Goal: Information Seeking & Learning: Check status

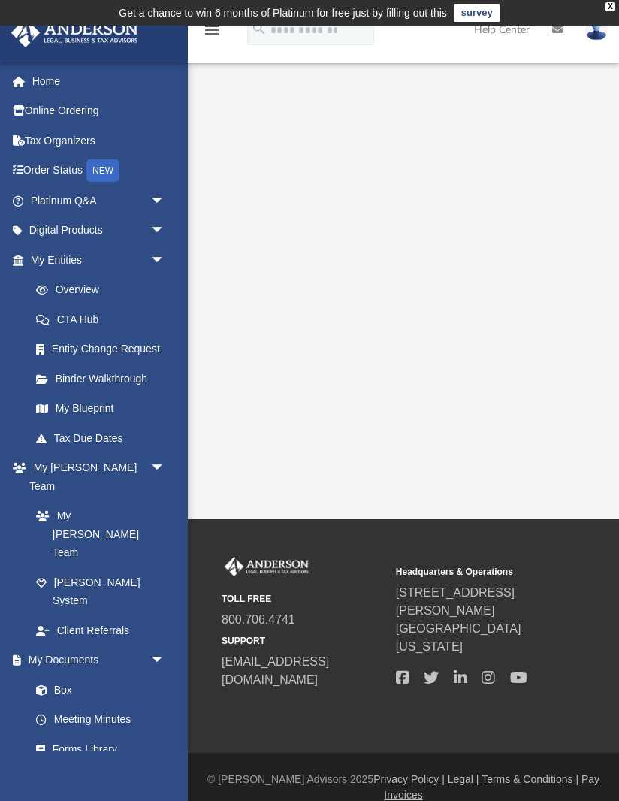
click at [611, 6] on div "X" at bounding box center [610, 6] width 10 height 9
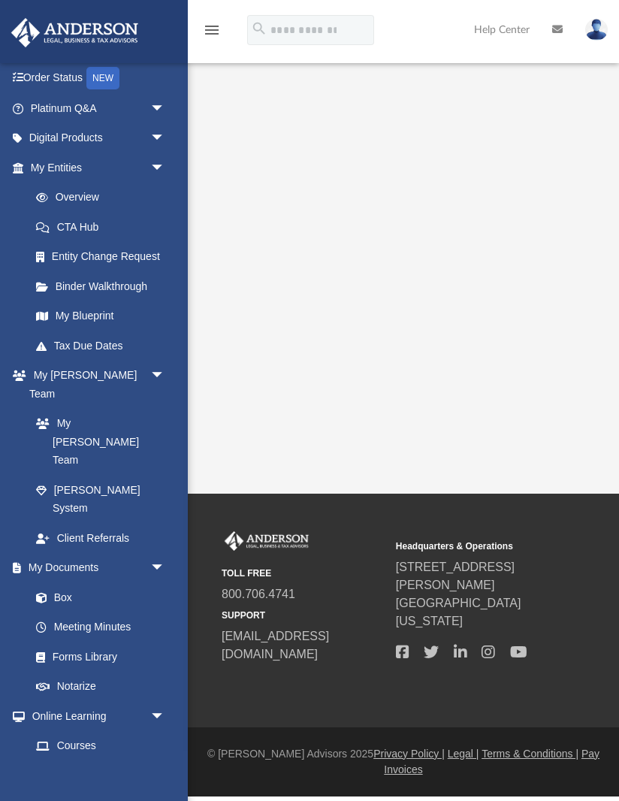
scroll to position [92, 0]
click at [62, 583] on link "Box" at bounding box center [97, 598] width 152 height 30
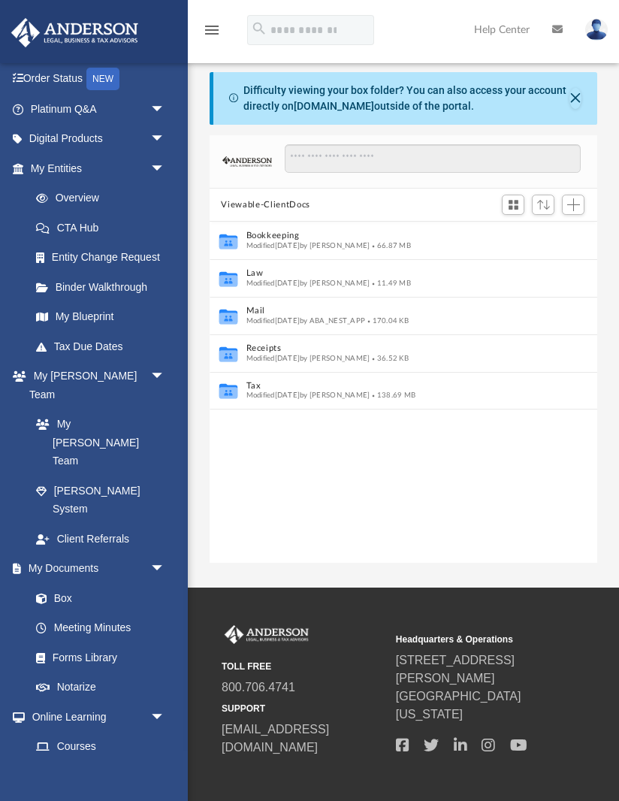
scroll to position [342, 388]
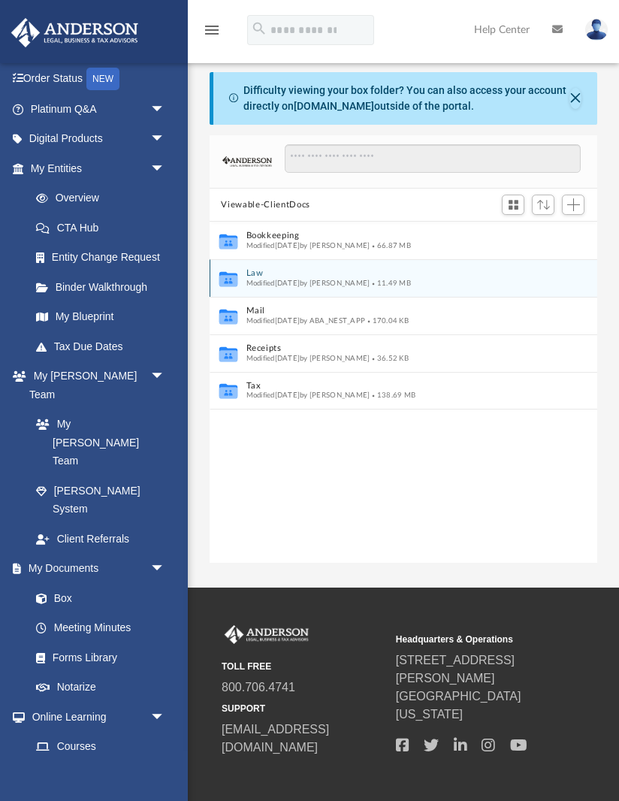
click at [338, 275] on button "Law" at bounding box center [393, 274] width 295 height 10
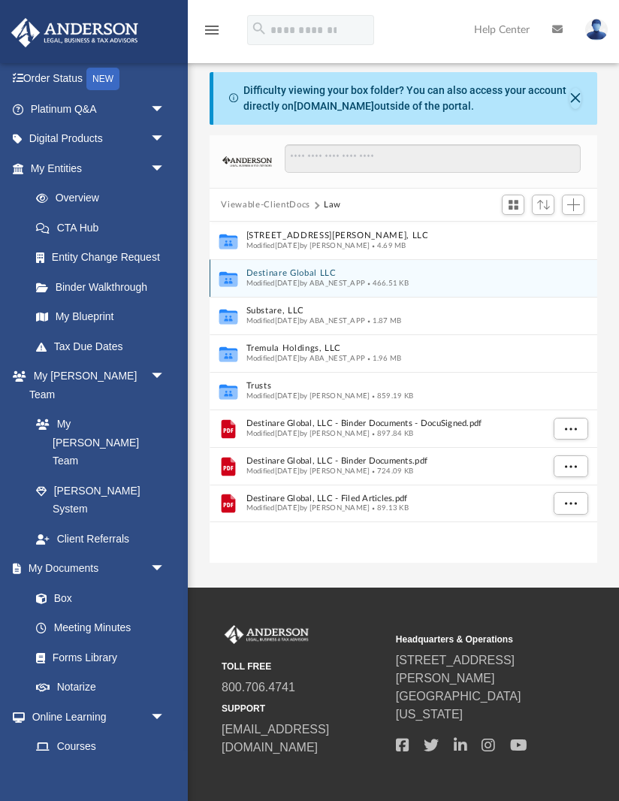
click at [415, 275] on button "Destinare Global LLC" at bounding box center [393, 274] width 295 height 10
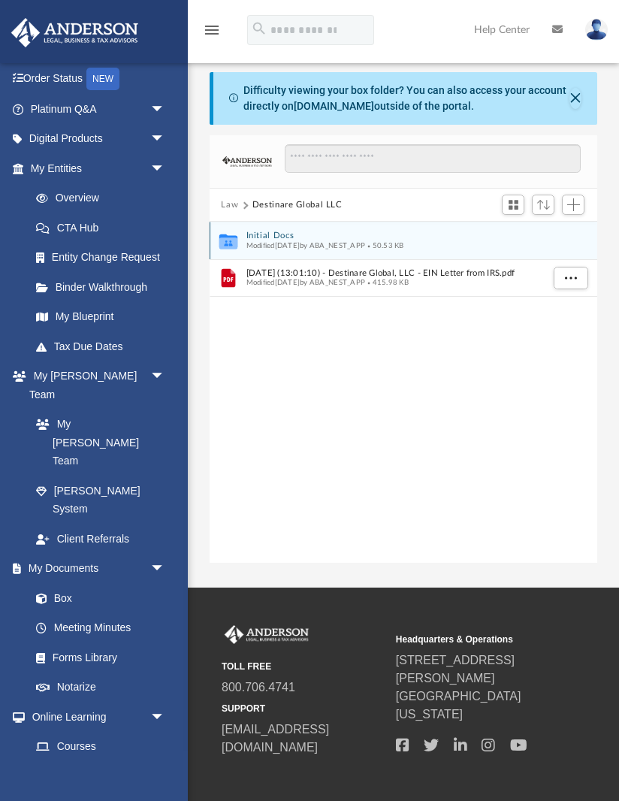
click at [336, 237] on button "Initial Docs" at bounding box center [393, 236] width 295 height 10
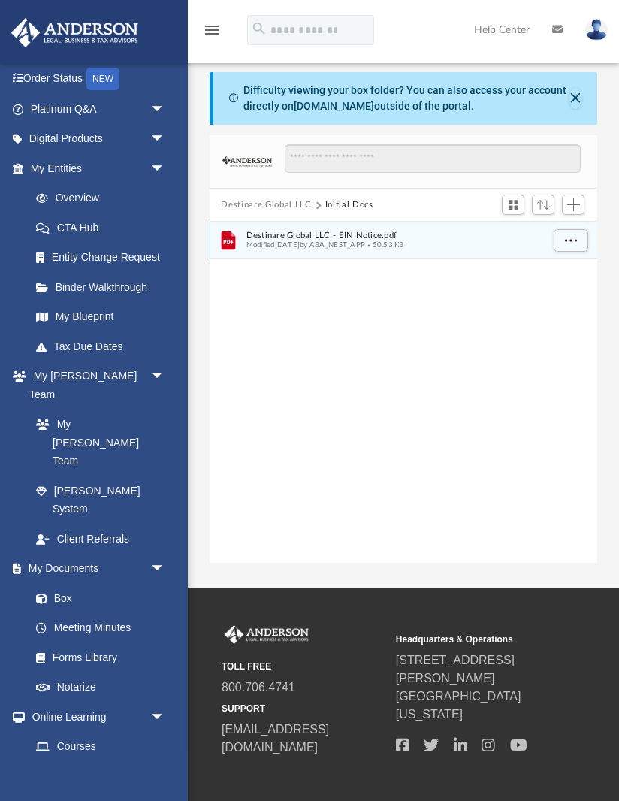
click at [365, 245] on span "Modified Fri Apr 18 2025 by ABA_NEST_APP" at bounding box center [305, 245] width 119 height 8
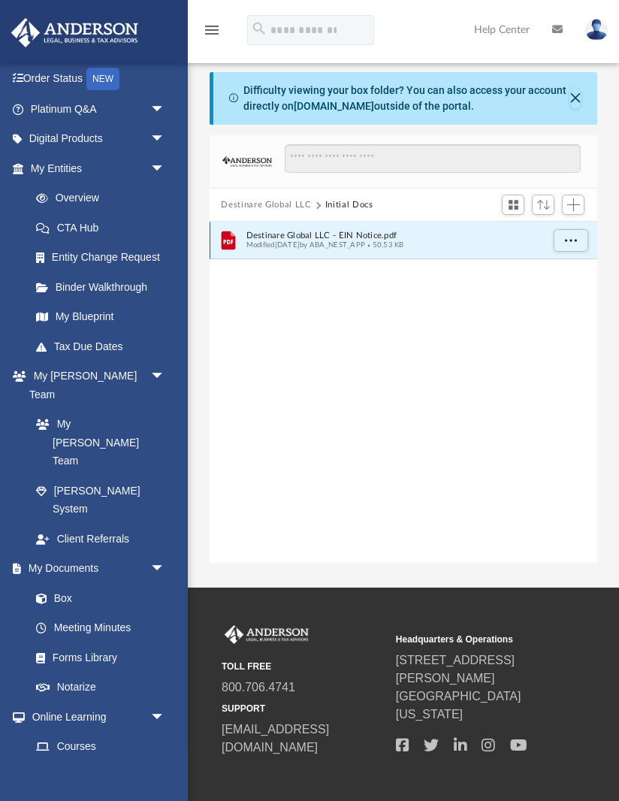
click at [365, 248] on span "Modified Fri Apr 18 2025 by ABA_NEST_APP" at bounding box center [305, 245] width 119 height 8
click at [568, 236] on span "More options" at bounding box center [570, 240] width 12 height 8
click at [552, 272] on li "Preview" at bounding box center [557, 270] width 44 height 16
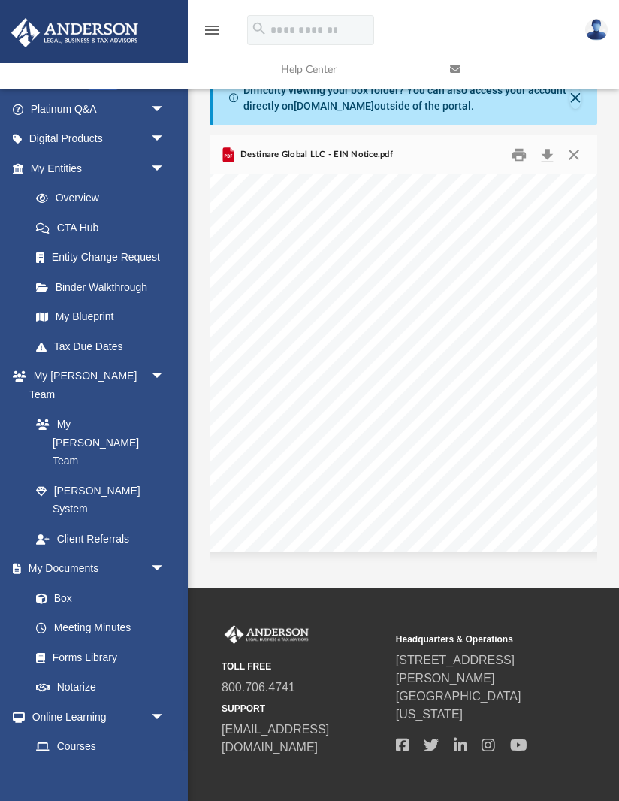
scroll to position [255, 17]
click at [572, 155] on button "Close" at bounding box center [573, 154] width 27 height 23
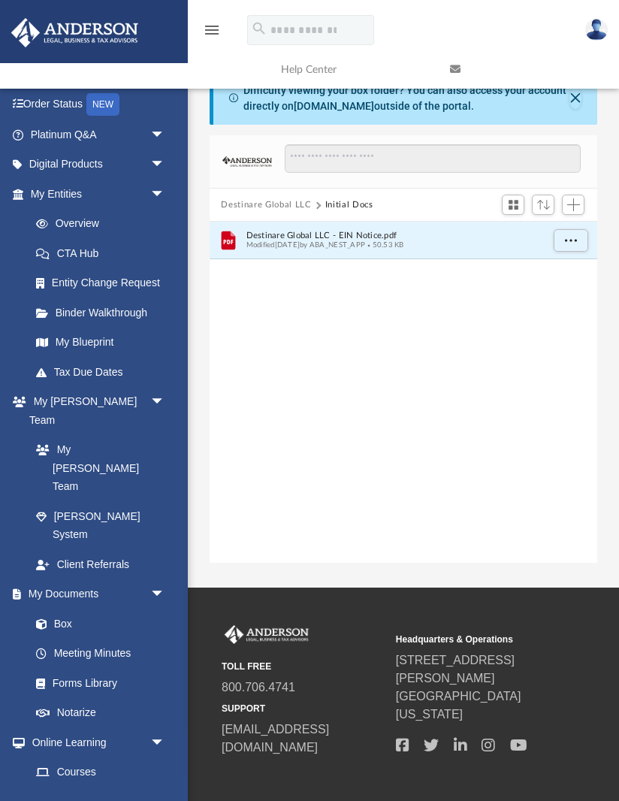
click at [273, 207] on button "Destinare Global LLC" at bounding box center [266, 205] width 90 height 14
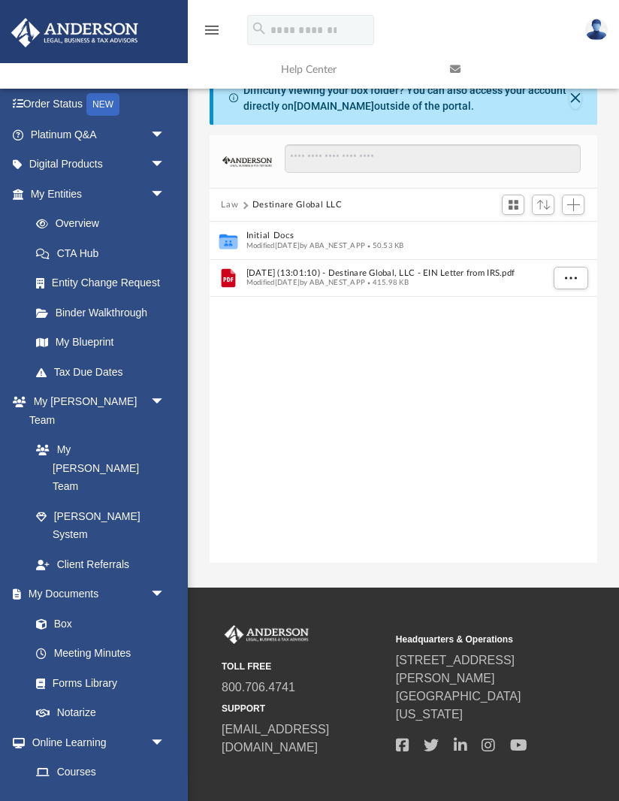
click at [225, 206] on button "Law" at bounding box center [229, 205] width 17 height 14
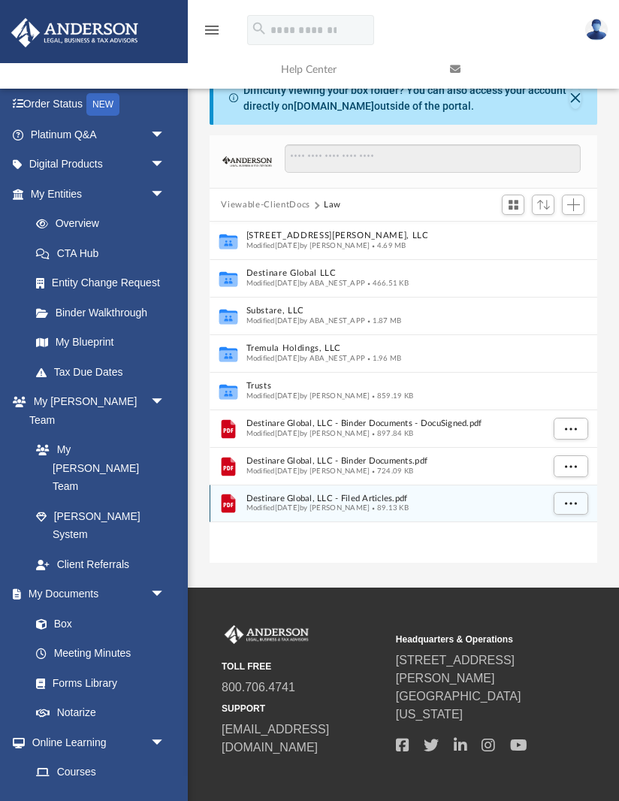
click at [403, 504] on span "89.13 KB" at bounding box center [389, 508] width 39 height 8
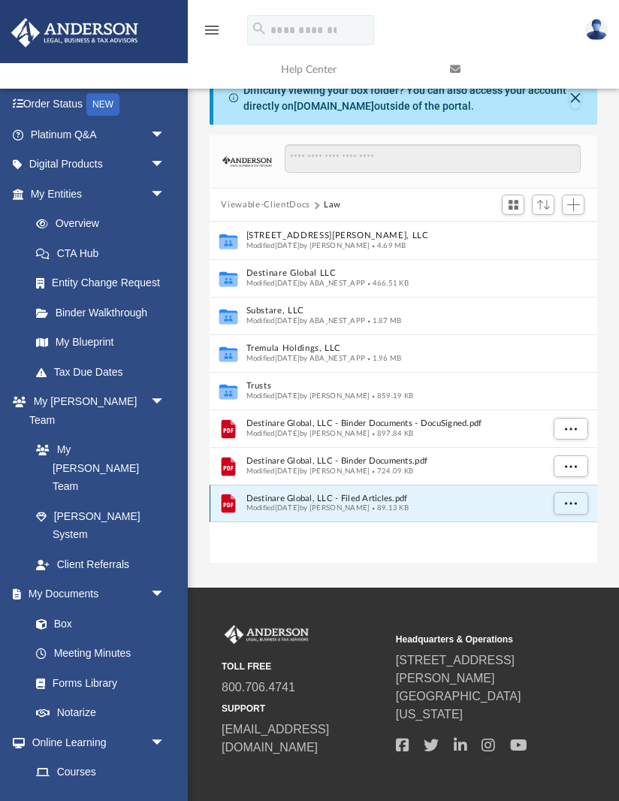
click at [576, 509] on button "More options" at bounding box center [570, 504] width 35 height 23
click at [565, 536] on li "Preview" at bounding box center [557, 533] width 44 height 16
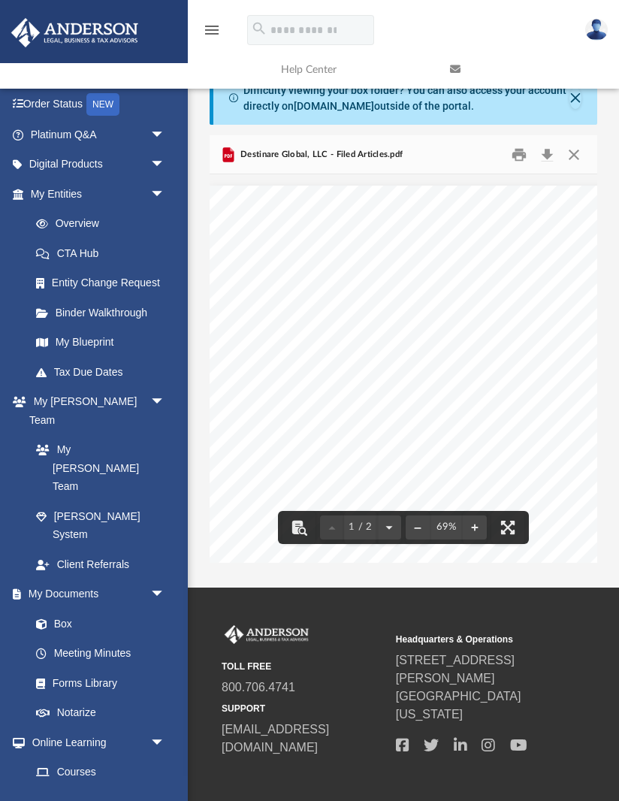
scroll to position [0, 0]
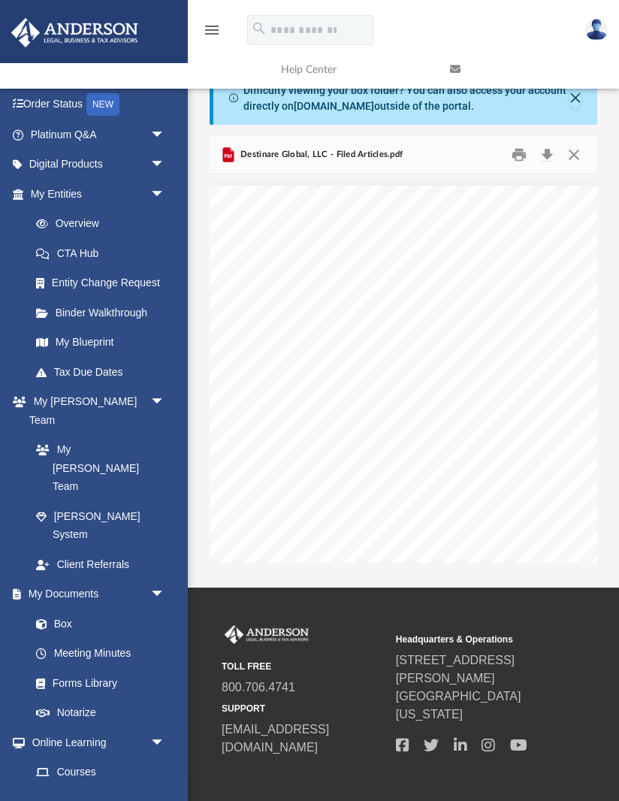
click at [575, 157] on button "Close" at bounding box center [573, 154] width 27 height 23
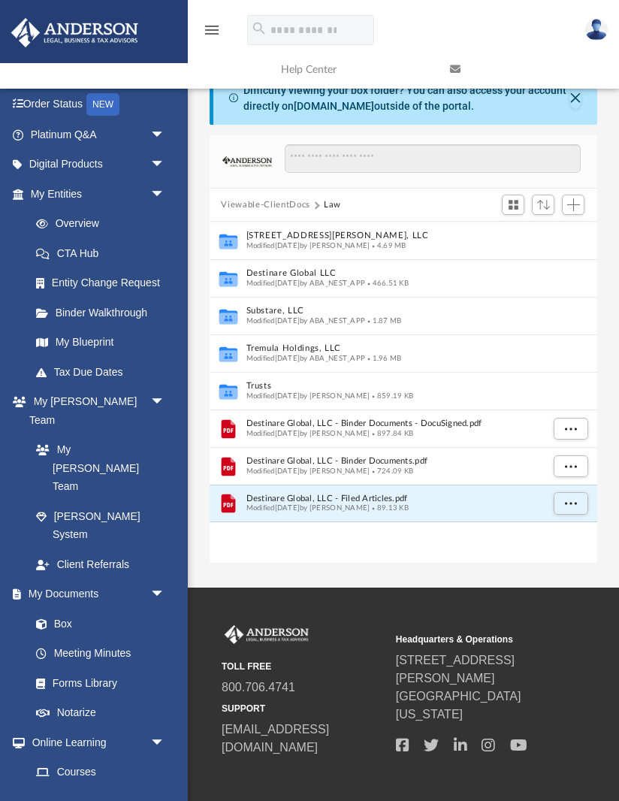
click at [62, 435] on link "My [PERSON_NAME] Team" at bounding box center [97, 468] width 152 height 67
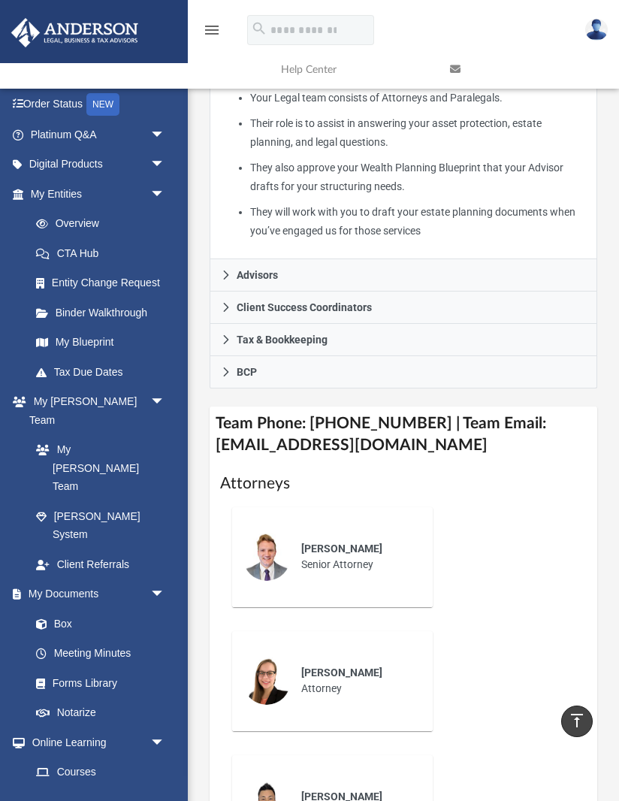
scroll to position [524, 0]
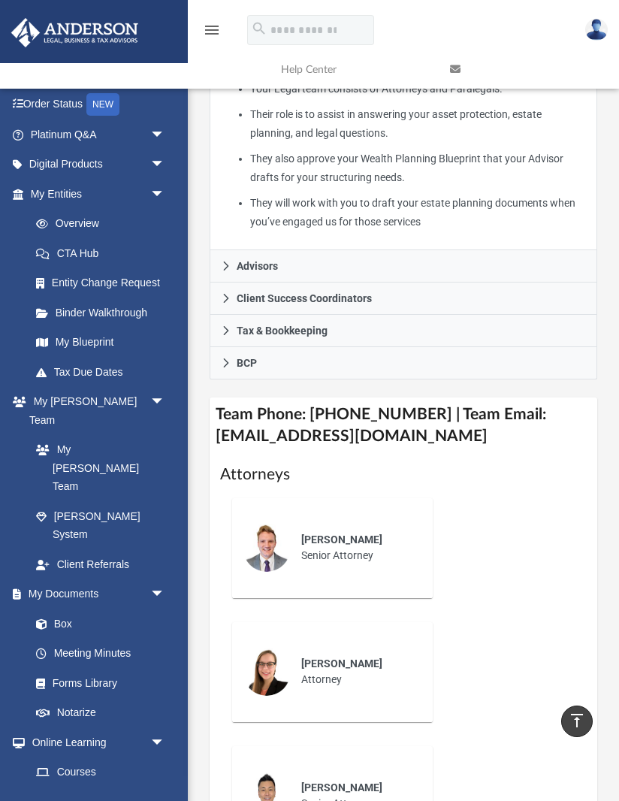
click at [66, 501] on link "[PERSON_NAME] System" at bounding box center [100, 525] width 159 height 48
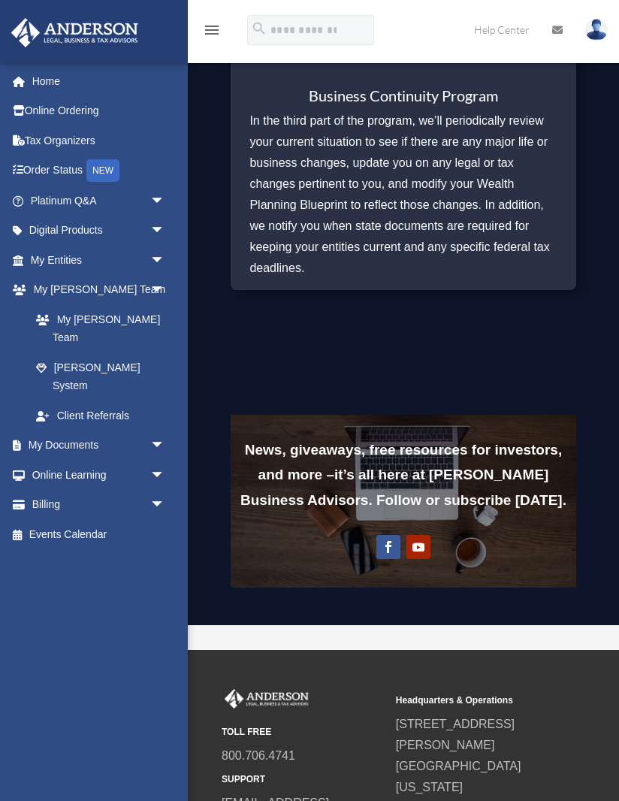
scroll to position [1710, 0]
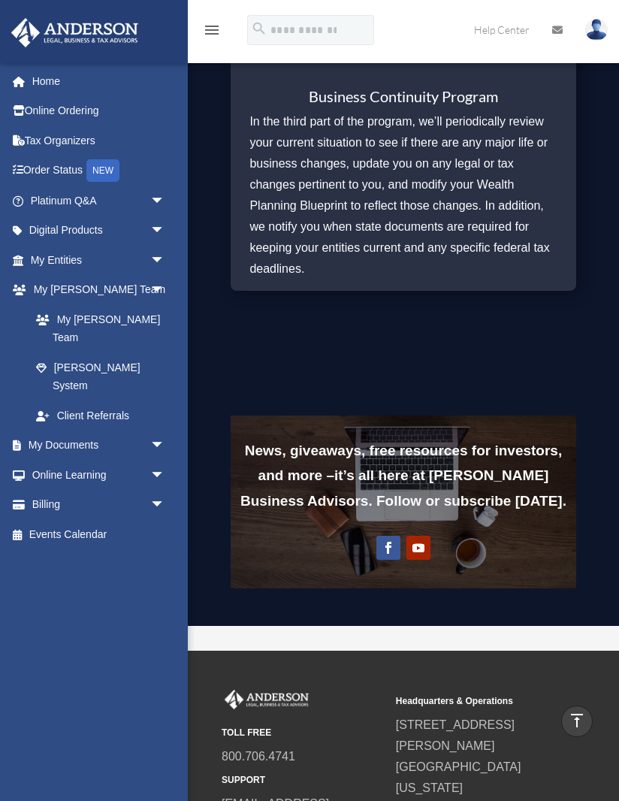
click at [150, 257] on span "arrow_drop_down" at bounding box center [165, 260] width 30 height 31
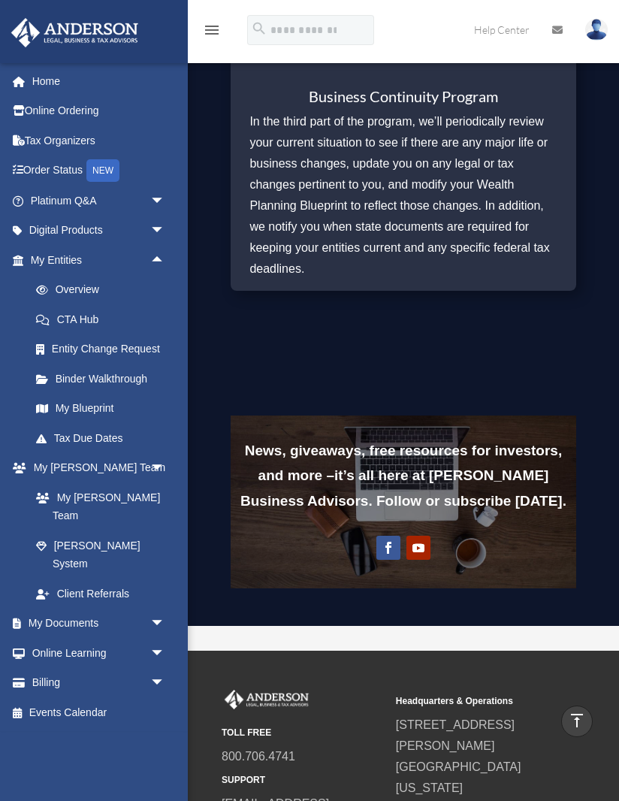
click at [66, 291] on link "Overview" at bounding box center [104, 290] width 167 height 30
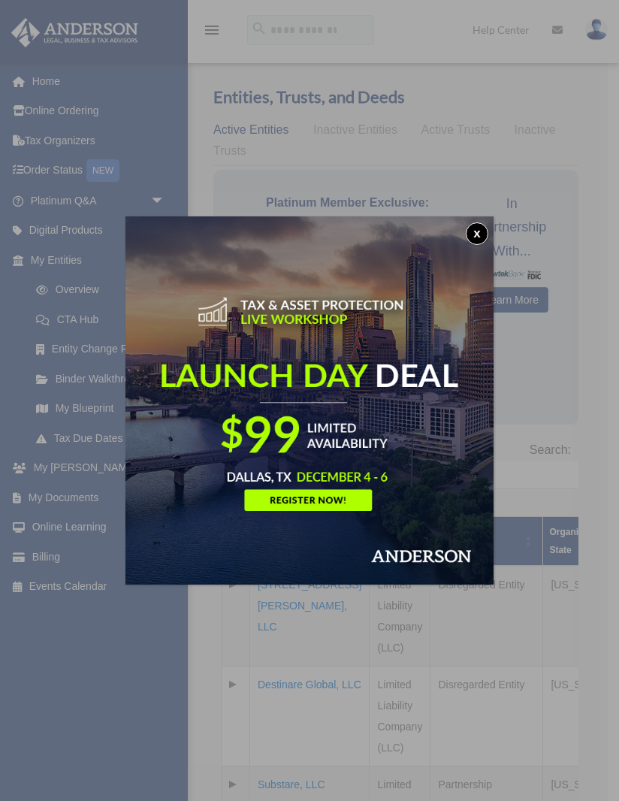
scroll to position [7, 0]
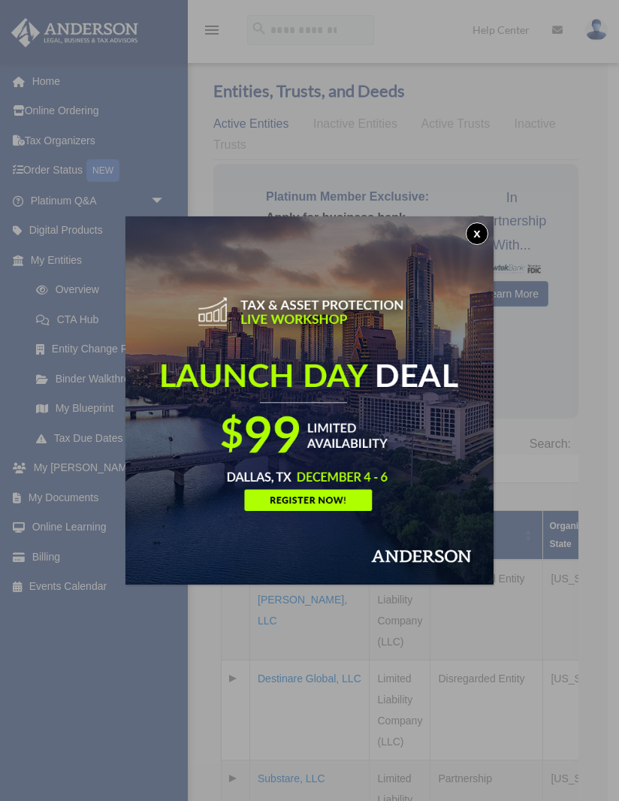
click at [484, 228] on button "x" at bounding box center [477, 233] width 23 height 23
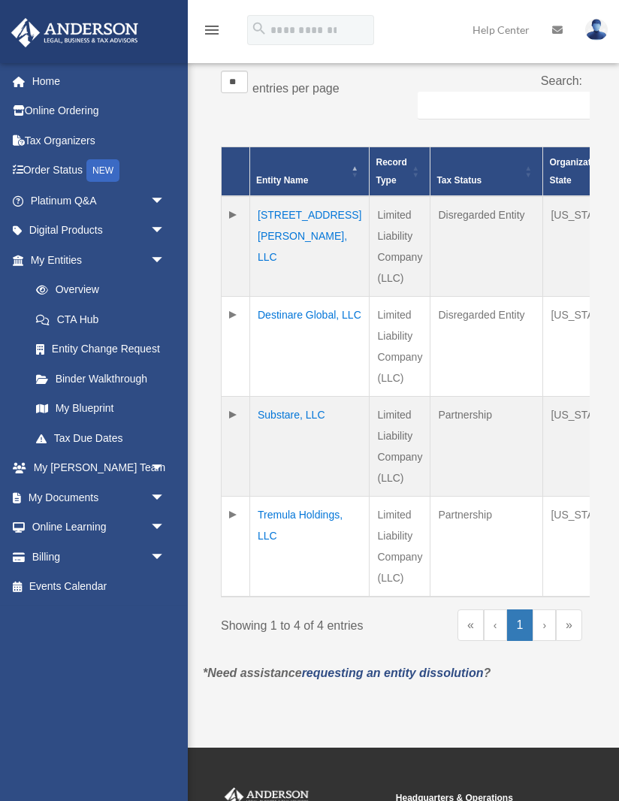
scroll to position [372, 0]
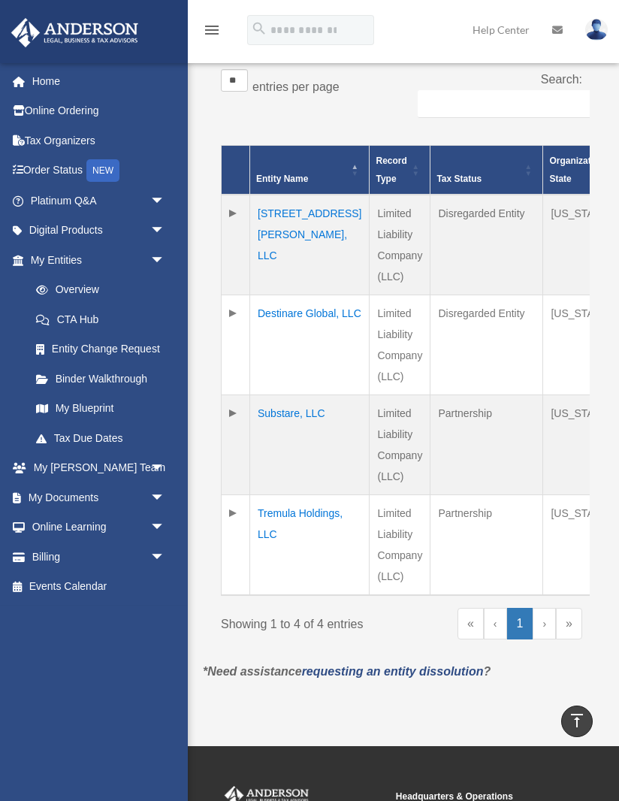
click at [283, 327] on td "Destinare Global, LLC" at bounding box center [309, 345] width 119 height 100
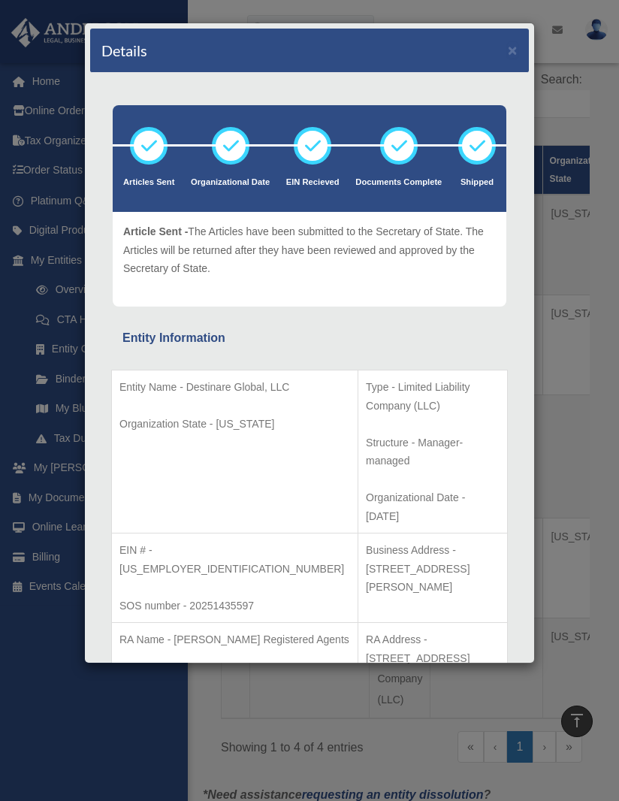
scroll to position [0, 0]
click at [516, 50] on button "×" at bounding box center [513, 50] width 10 height 16
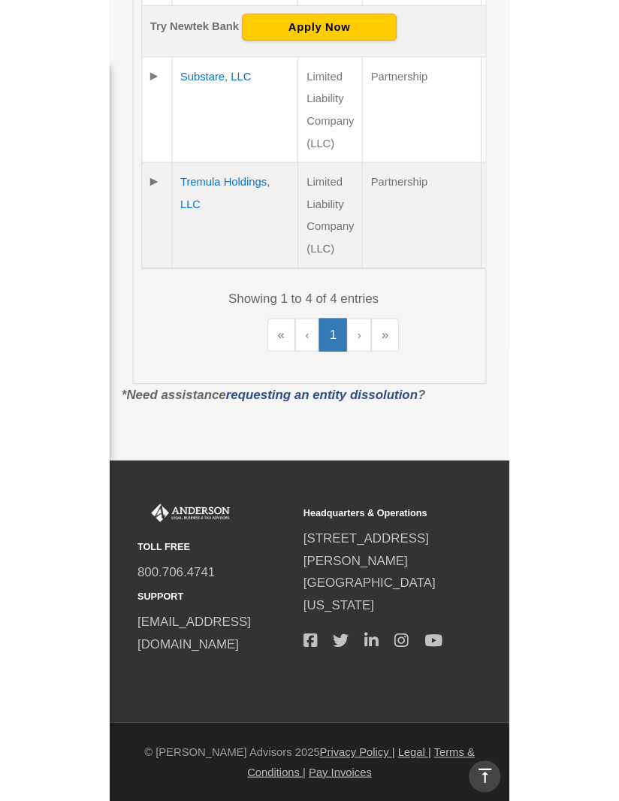
scroll to position [378, 0]
